Goal: Transaction & Acquisition: Register for event/course

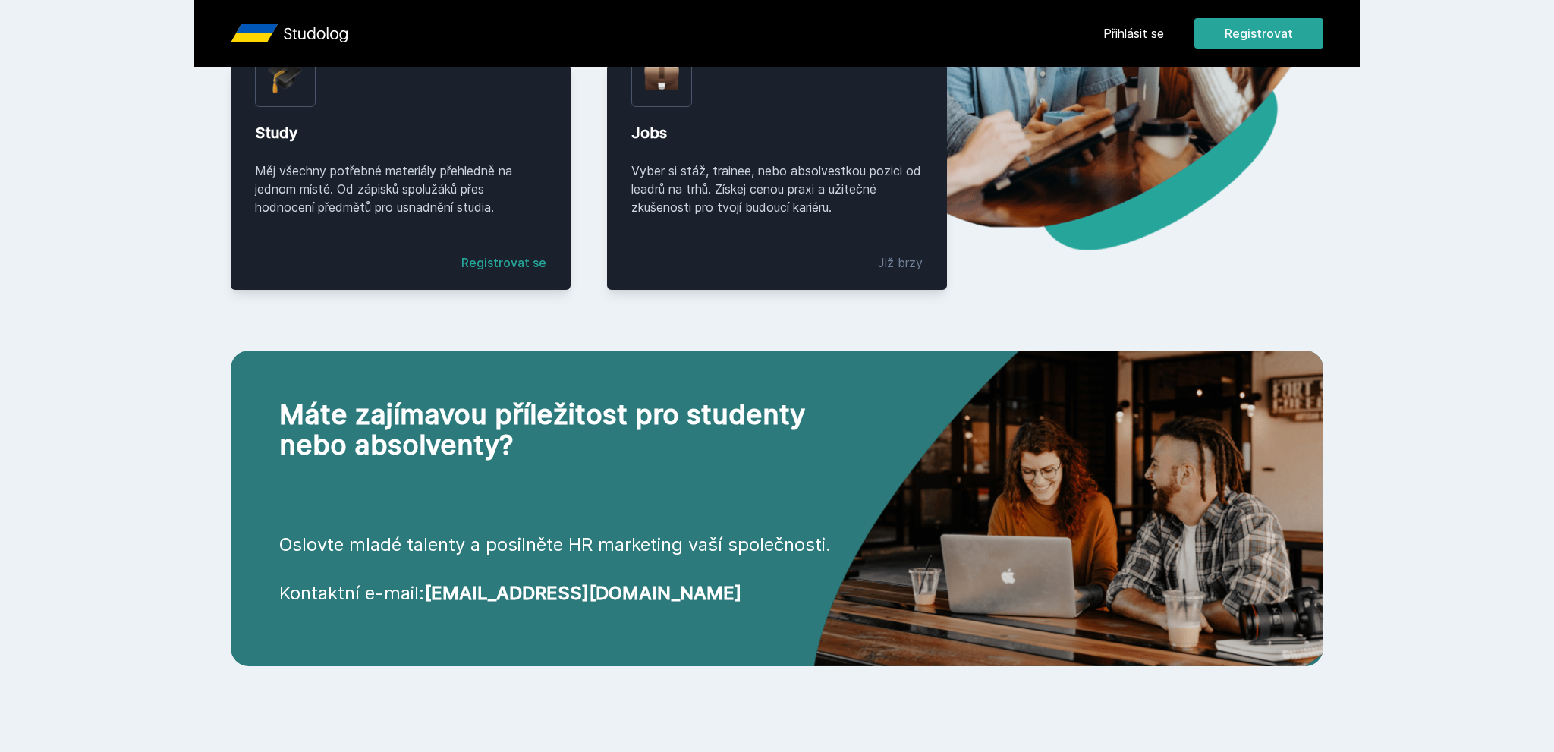
scroll to position [401, 0]
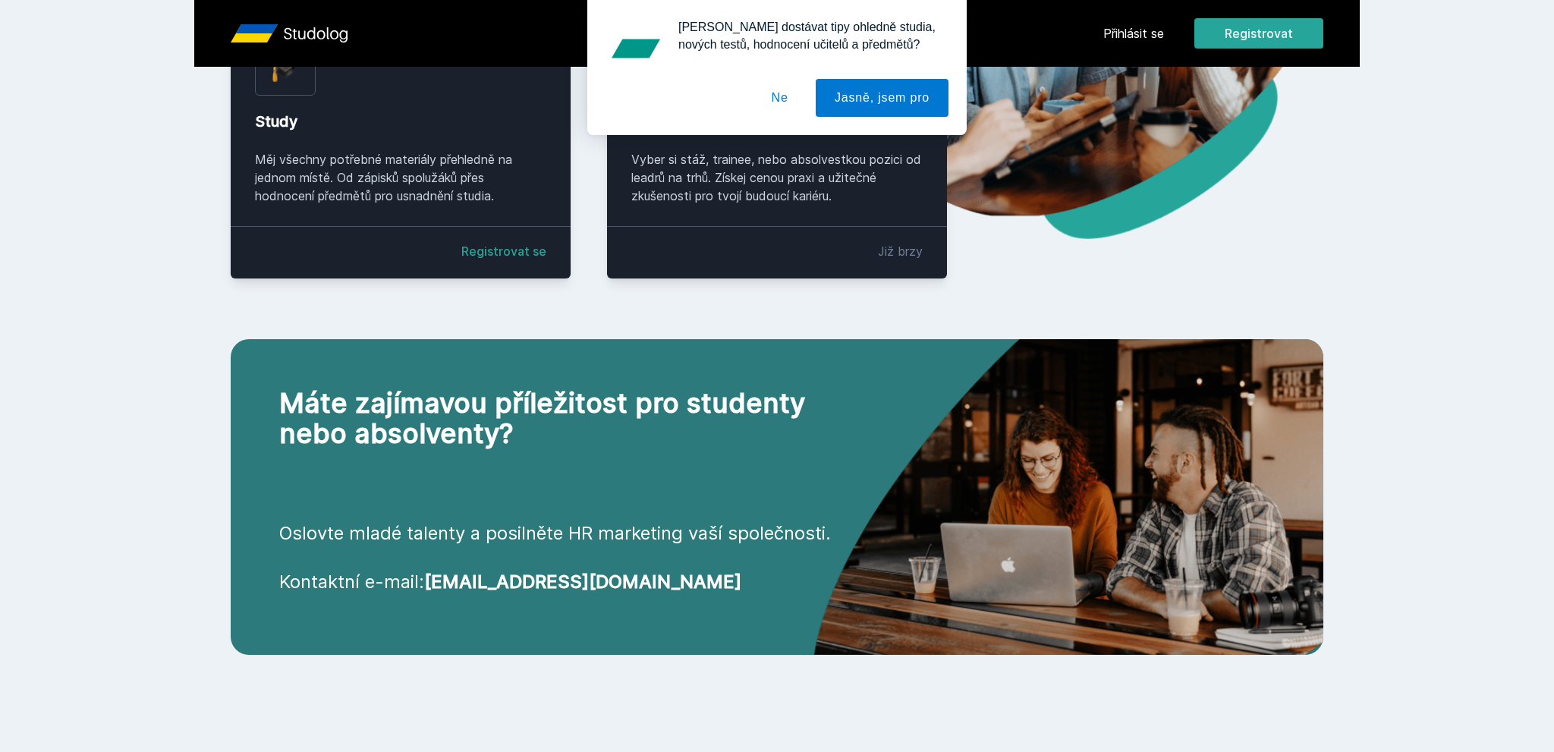
click at [787, 99] on button "Ne" at bounding box center [780, 98] width 55 height 38
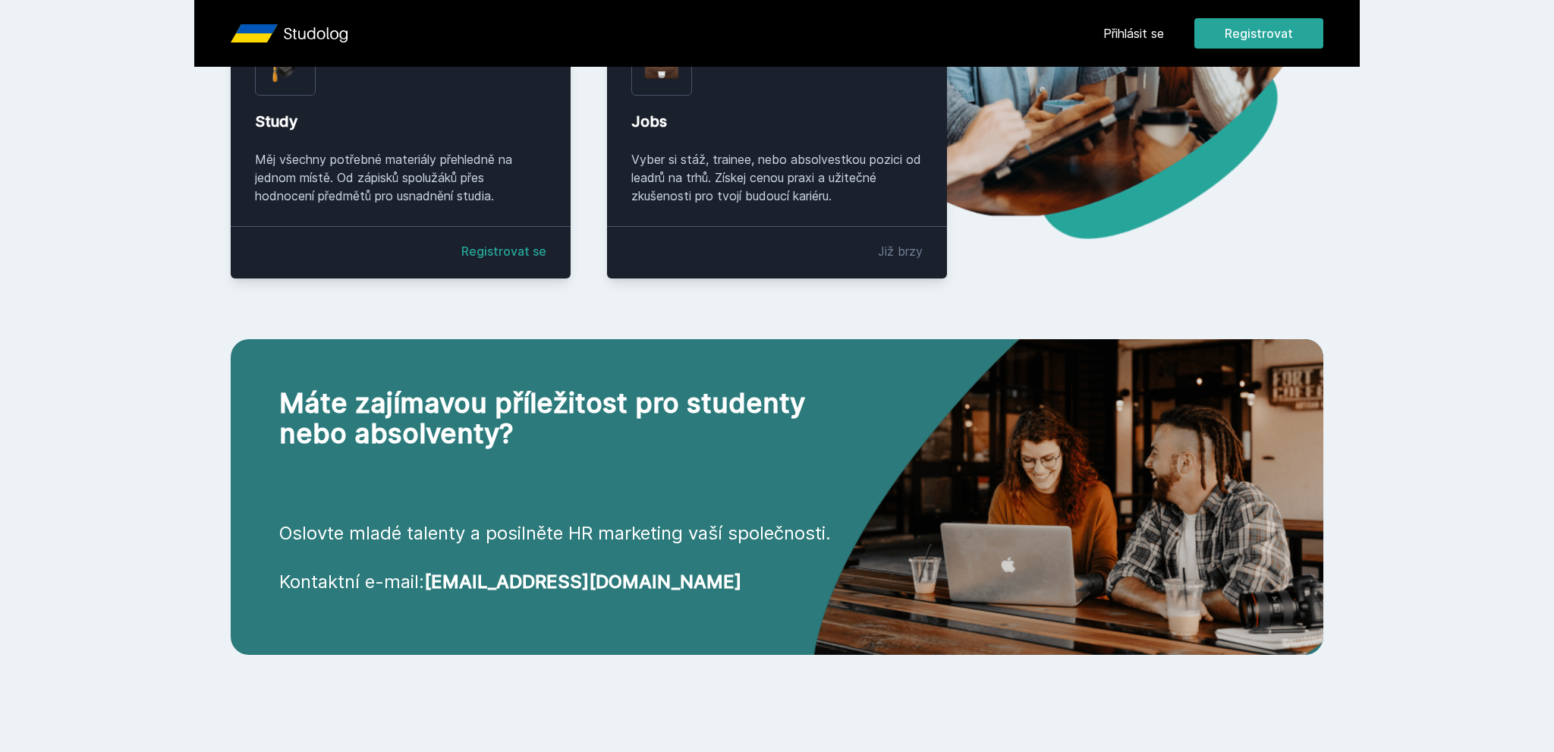
click at [548, 244] on div "Study Měj všechny potřebné materiály přehledně na jednom místě. Od zápisků spol…" at bounding box center [401, 165] width 340 height 226
click at [538, 250] on link "Registrovat se" at bounding box center [503, 251] width 85 height 18
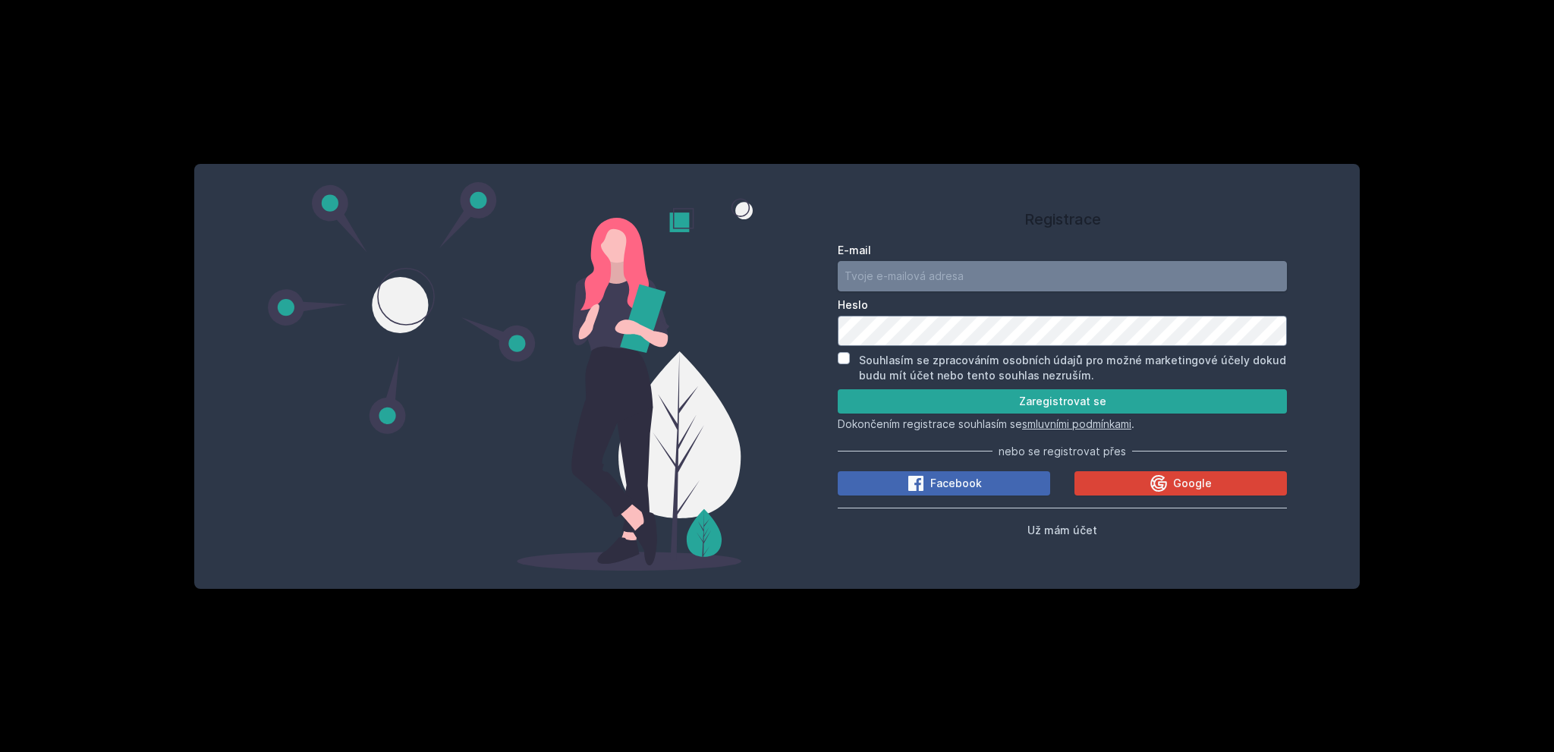
drag, startPoint x: 956, startPoint y: 302, endPoint x: 951, endPoint y: 285, distance: 18.0
click at [956, 301] on label "Heslo" at bounding box center [1062, 304] width 449 height 15
click at [949, 281] on input "E-mail" at bounding box center [1062, 276] width 449 height 30
type input "[EMAIL_ADDRESS][DOMAIN_NAME]"
click at [849, 357] on input "Souhlasím se zpracováním osobních údajů pro možné marketingové účely dokud budu…" at bounding box center [844, 358] width 12 height 12
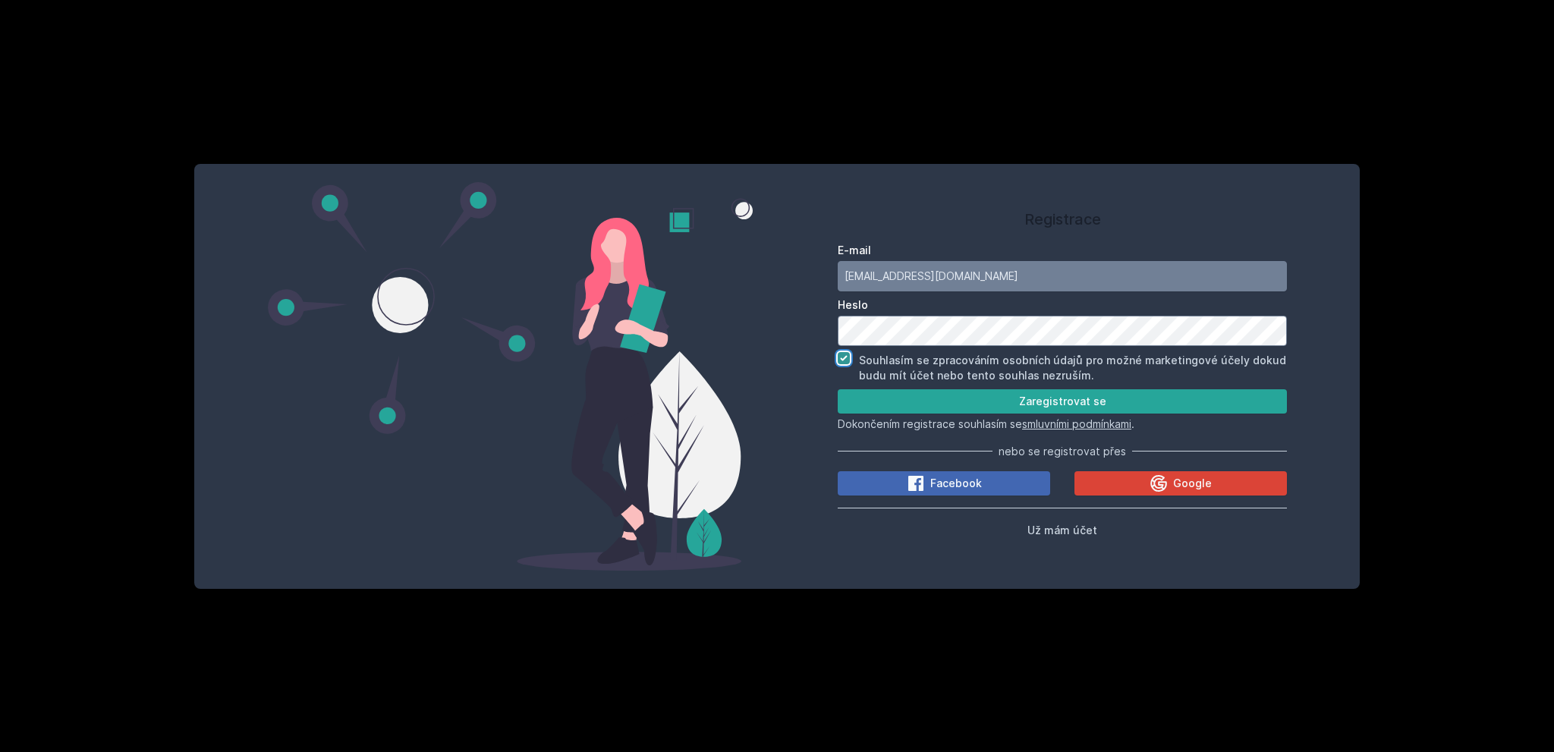
click at [849, 357] on input "Souhlasím se zpracováním osobních údajů pro možné marketingové účely dokud budu…" at bounding box center [844, 358] width 12 height 12
click at [900, 401] on button "Zaregistrovat se" at bounding box center [1062, 401] width 449 height 24
click at [895, 396] on button "Zaregistrovat se" at bounding box center [1062, 401] width 449 height 24
click at [845, 360] on input "Souhlasím se zpracováním osobních údajů pro možné marketingové účely dokud budu…" at bounding box center [844, 358] width 12 height 12
checkbox input "true"
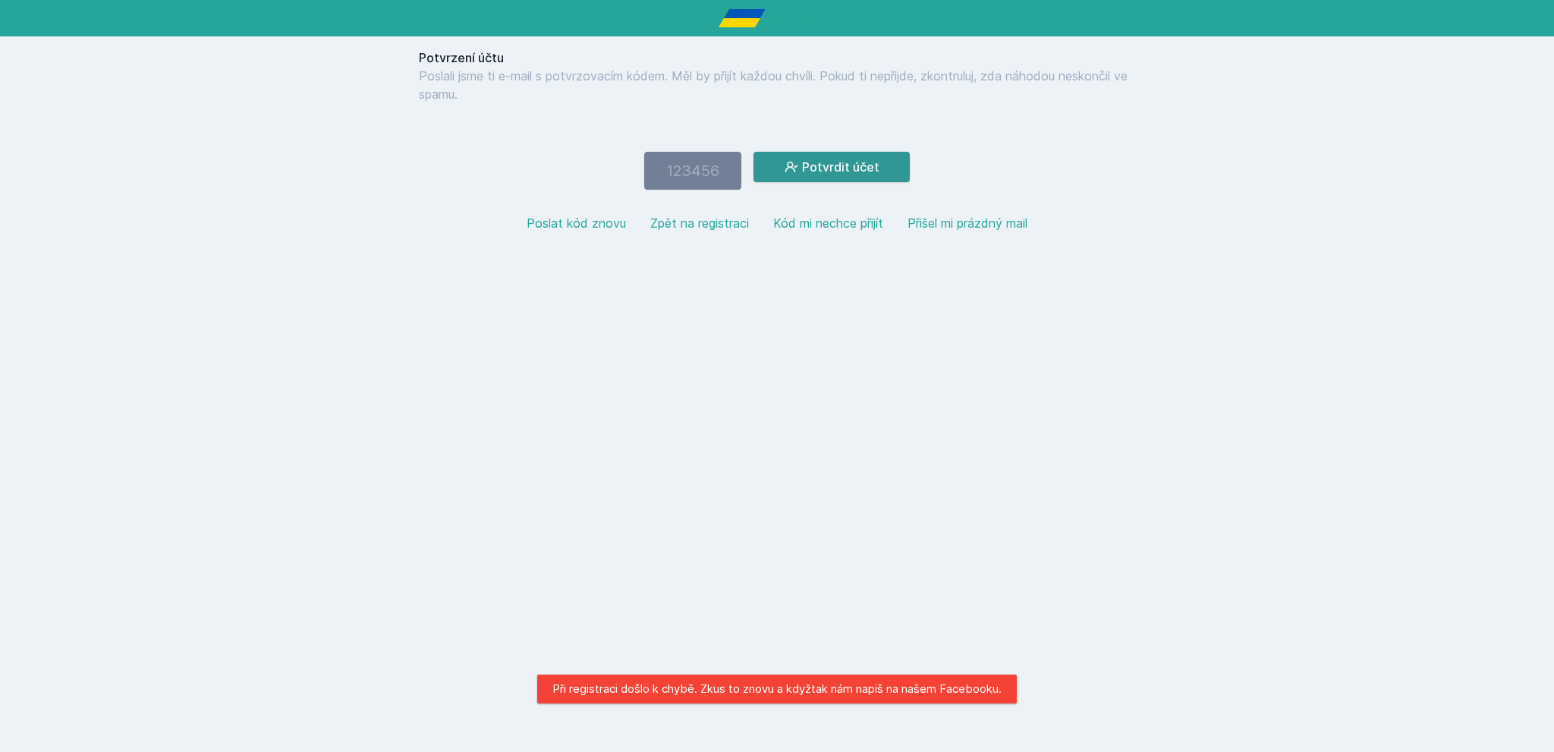
click at [799, 168] on icon at bounding box center [791, 166] width 15 height 15
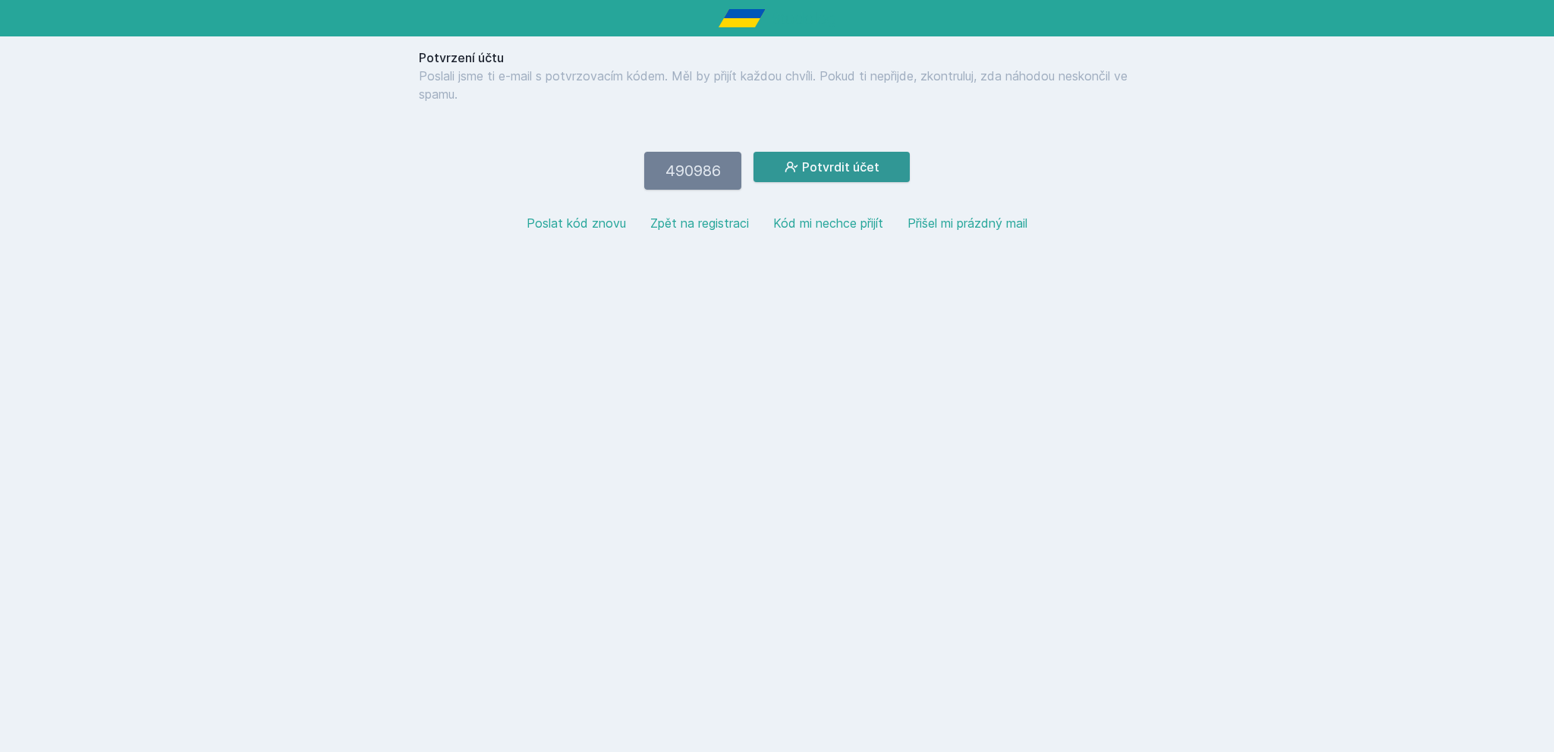
type input "490986"
click at [753, 152] on button "Potvrdit účet" at bounding box center [831, 167] width 156 height 30
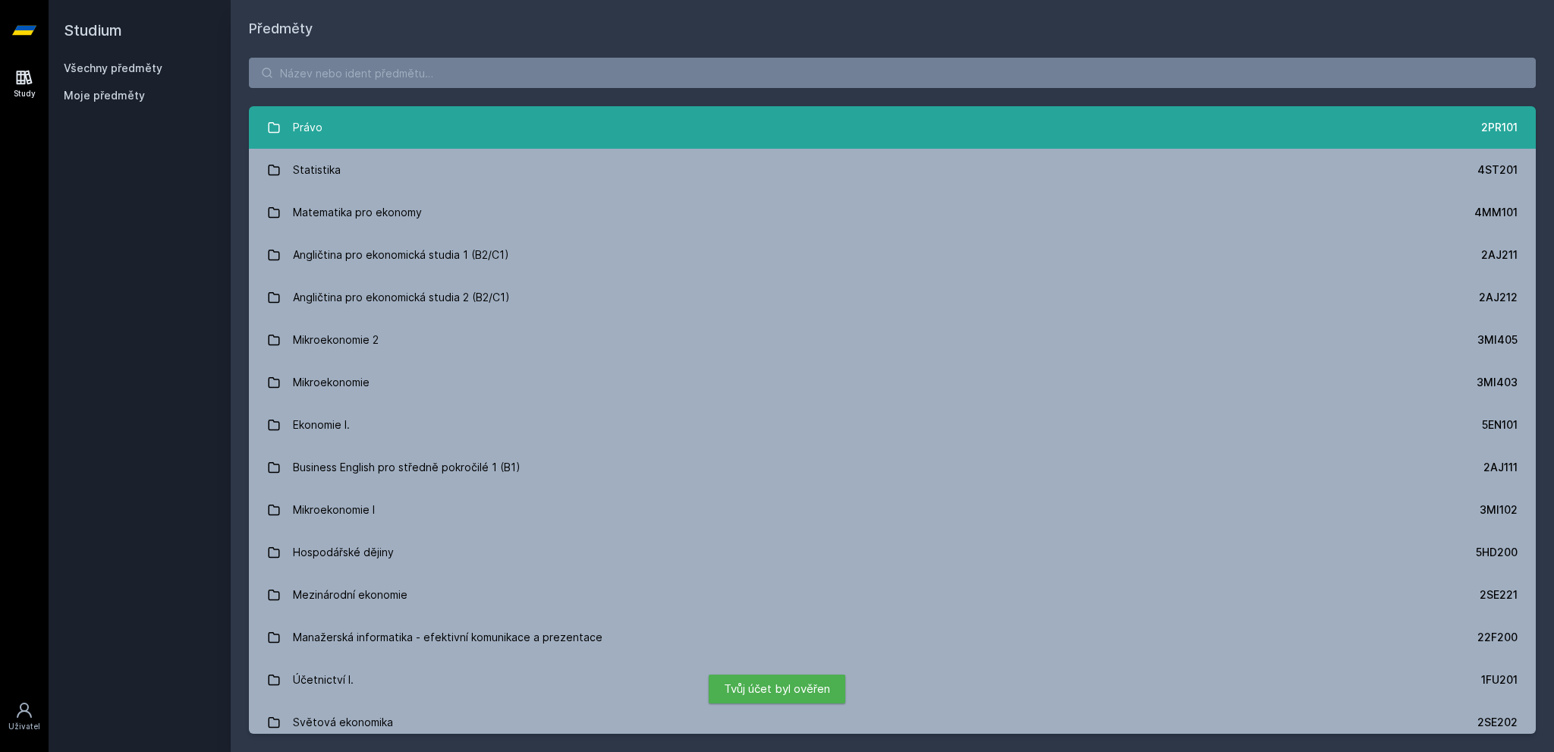
click at [598, 108] on link "Právo 2PR101" at bounding box center [892, 127] width 1287 height 42
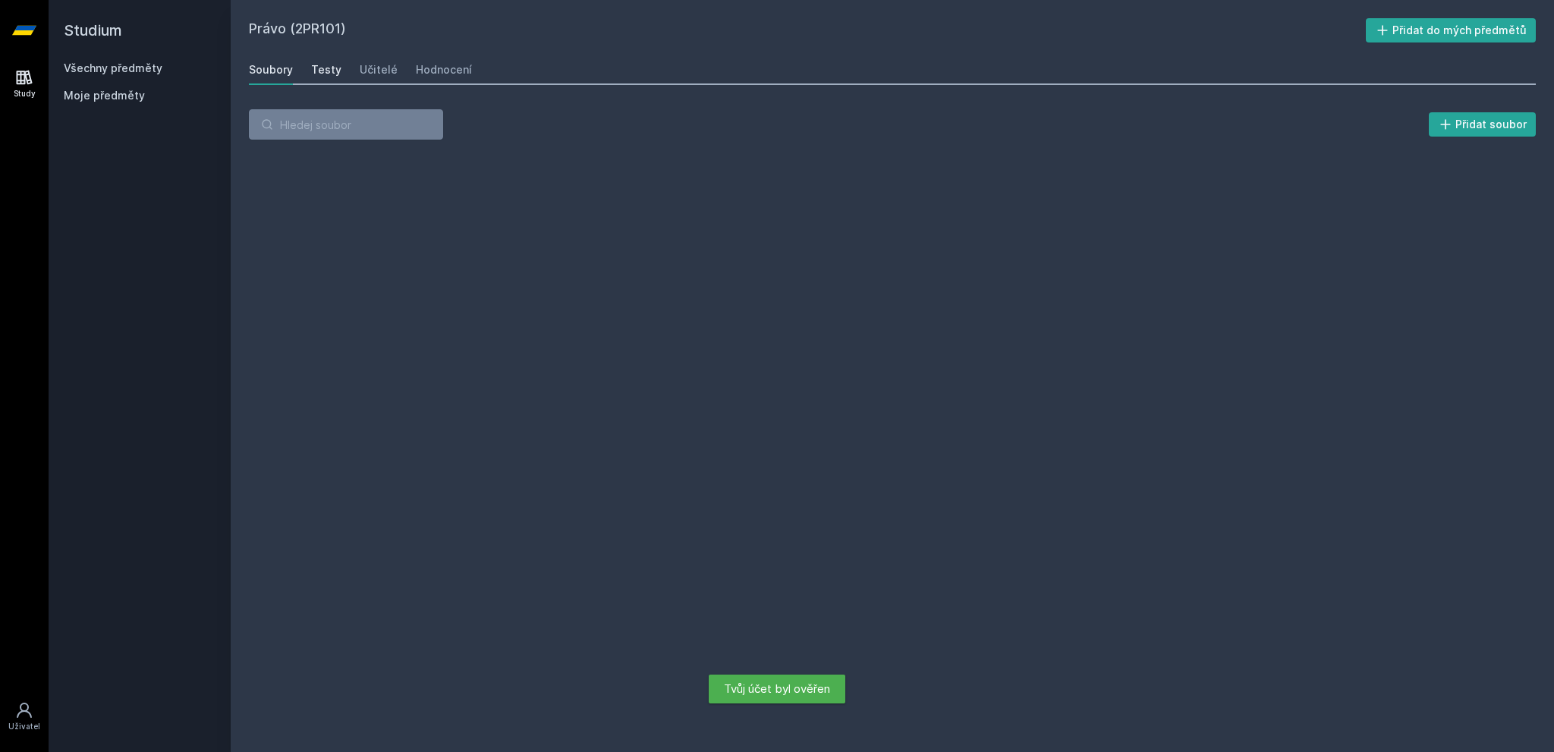
click at [329, 75] on div "Testy" at bounding box center [326, 69] width 30 height 15
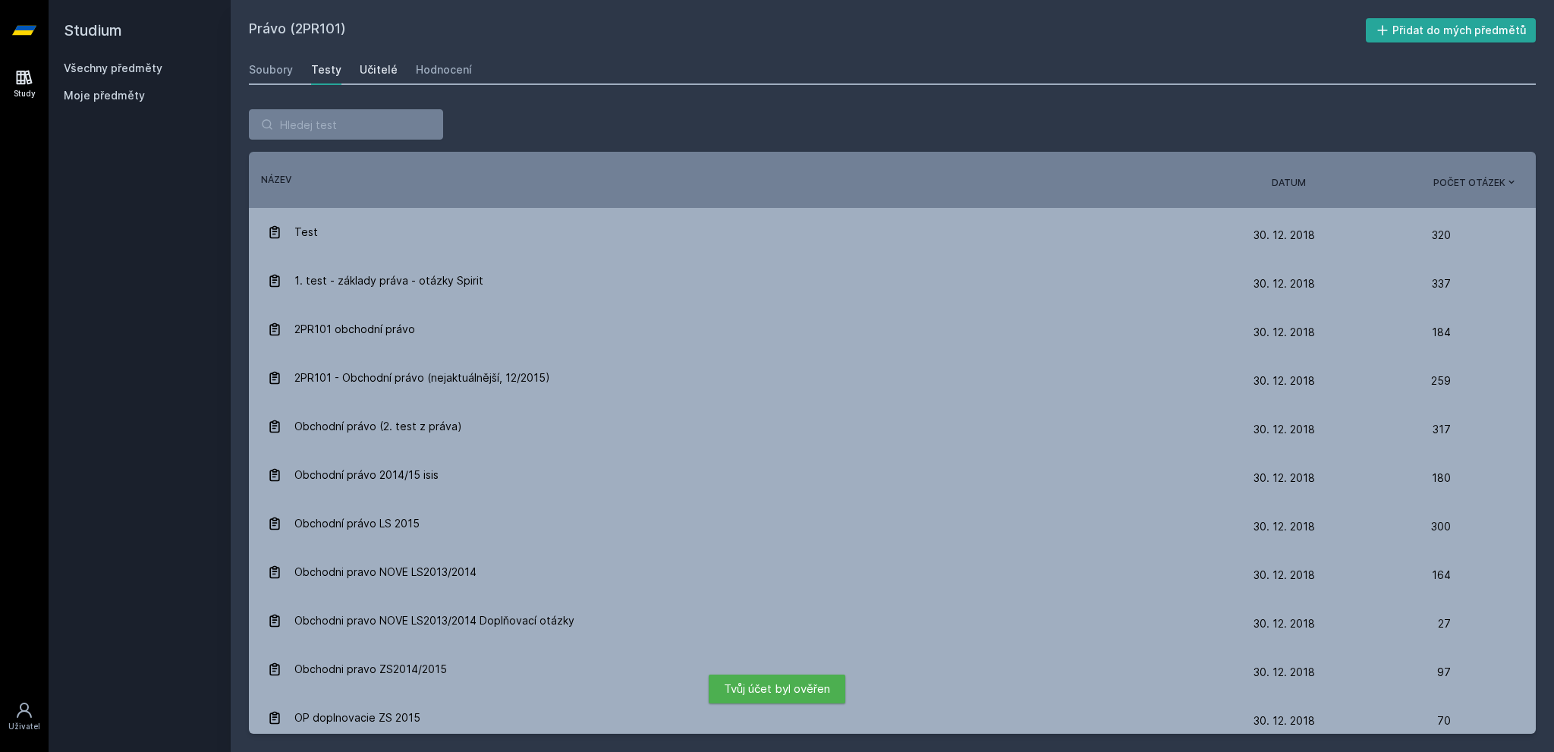
click at [369, 74] on div "Učitelé" at bounding box center [379, 69] width 38 height 15
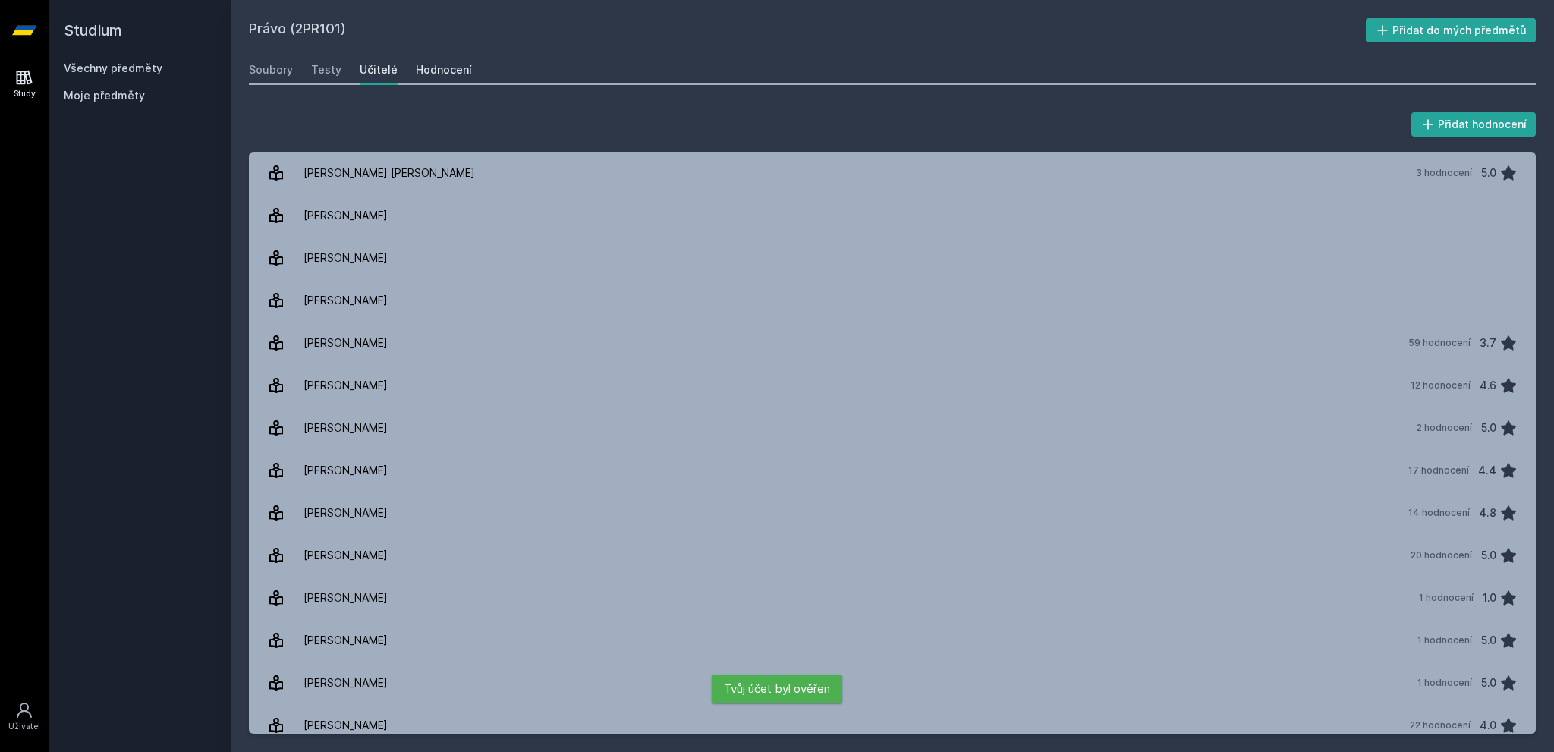
click at [429, 71] on div "Hodnocení" at bounding box center [444, 69] width 56 height 15
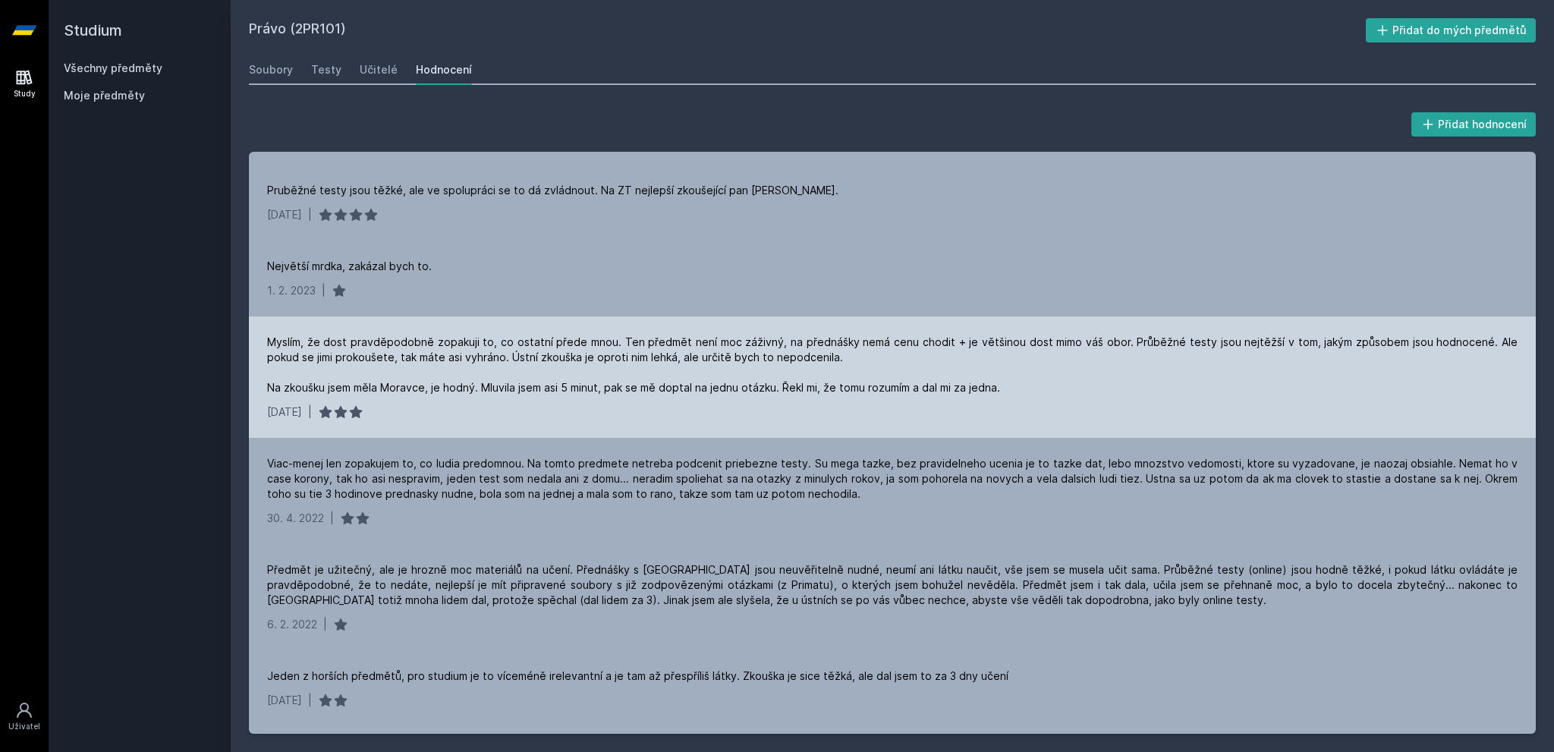
scroll to position [524, 0]
